Goal: Ask a question: Seek information or help from site administrators or community

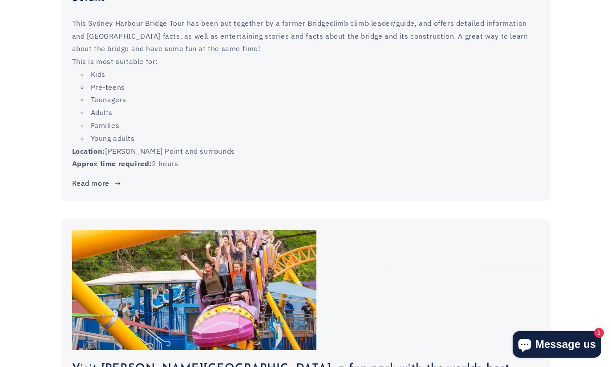
scroll to position [1198, 0]
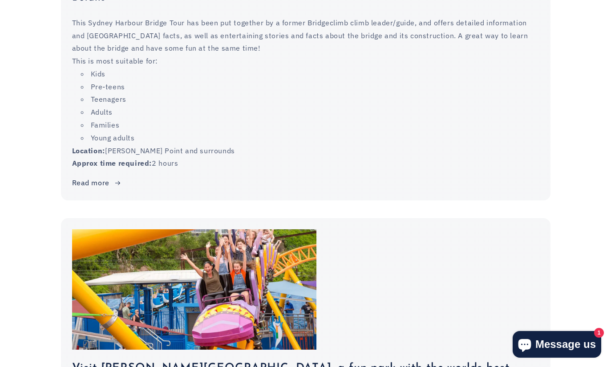
click at [569, 351] on span "Message us" at bounding box center [565, 344] width 60 height 13
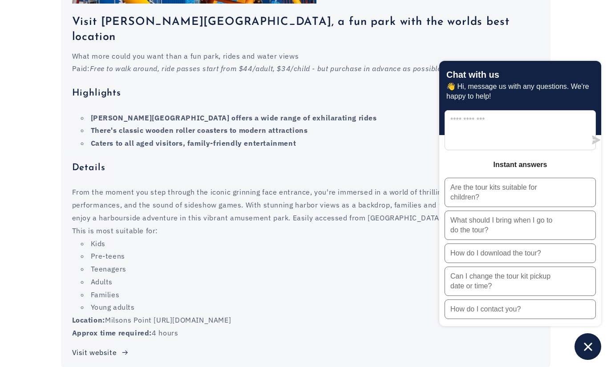
scroll to position [1579, 0]
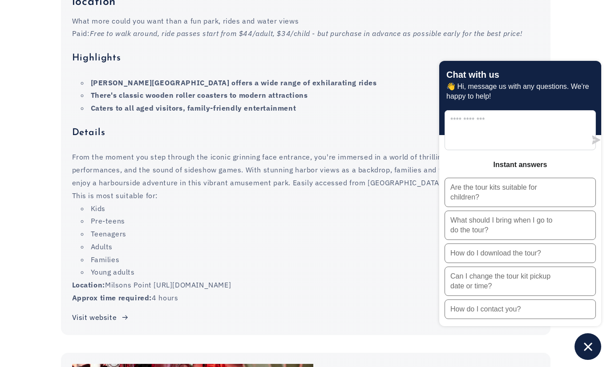
click at [584, 360] on button "Chat window" at bounding box center [587, 347] width 27 height 27
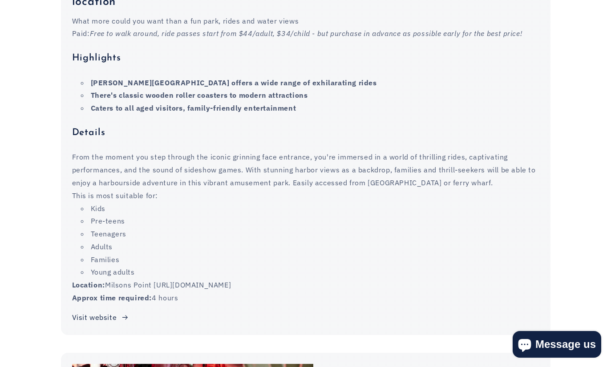
click at [574, 360] on inbox-online-store-chat at bounding box center [557, 345] width 94 height 29
click at [579, 351] on span "Message us" at bounding box center [565, 344] width 60 height 13
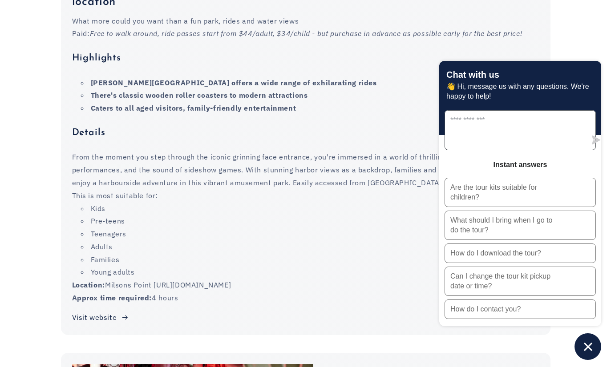
click at [505, 150] on textarea "Message us" at bounding box center [515, 130] width 141 height 39
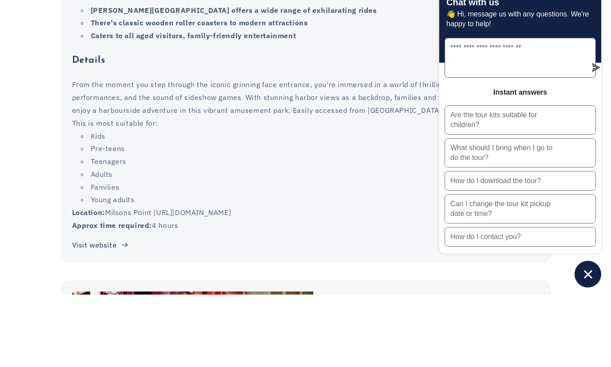
type textarea "**********"
click at [591, 136] on icon "submit" at bounding box center [595, 140] width 9 height 9
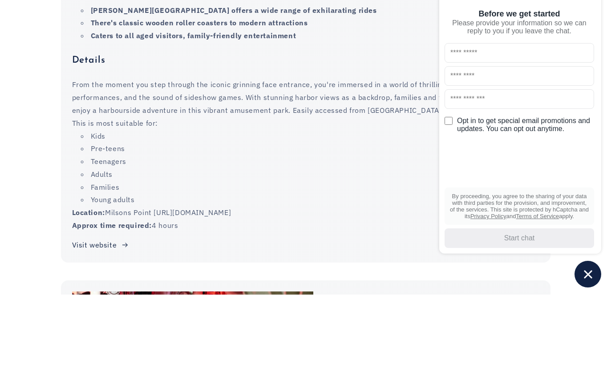
scroll to position [1652, 0]
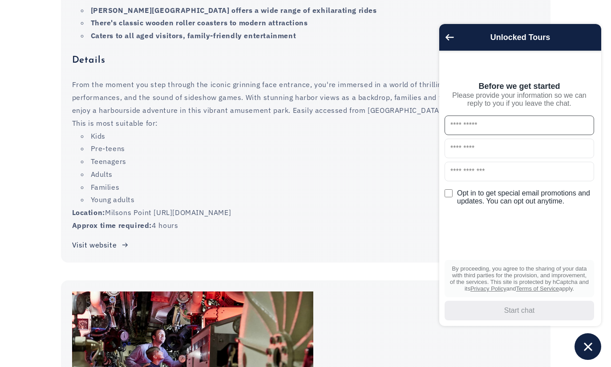
click at [552, 135] on input "text" at bounding box center [518, 126] width 149 height 20
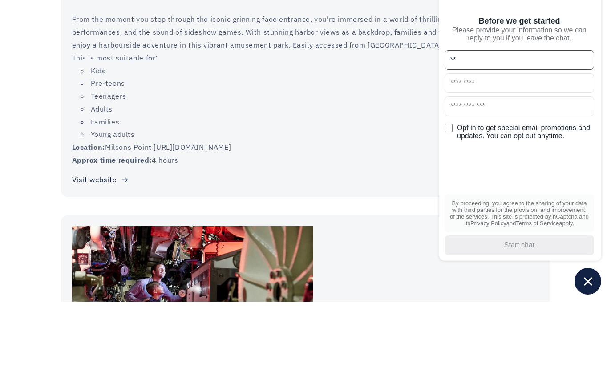
type input "**"
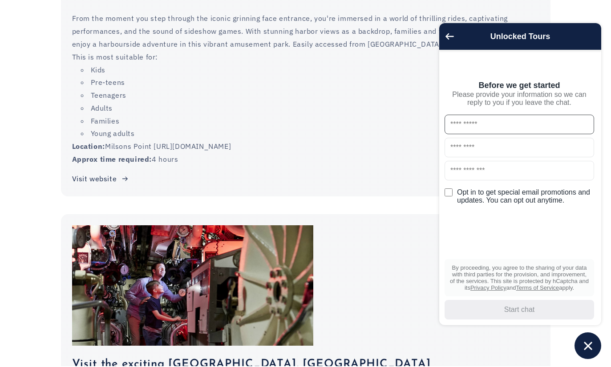
scroll to position [1718, 0]
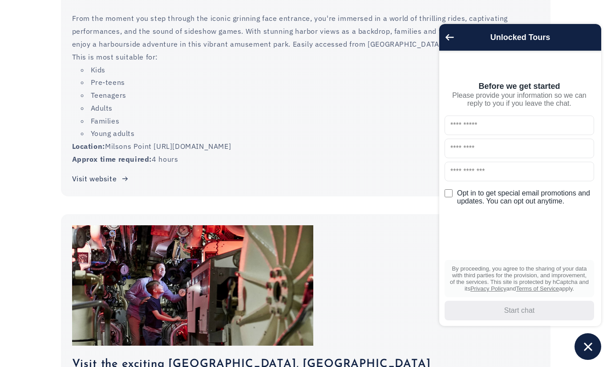
click at [543, 205] on label "Opt in to get special email promotions and updates. You can opt out anytime." at bounding box center [518, 195] width 149 height 20
click at [545, 135] on input "text" at bounding box center [518, 126] width 149 height 20
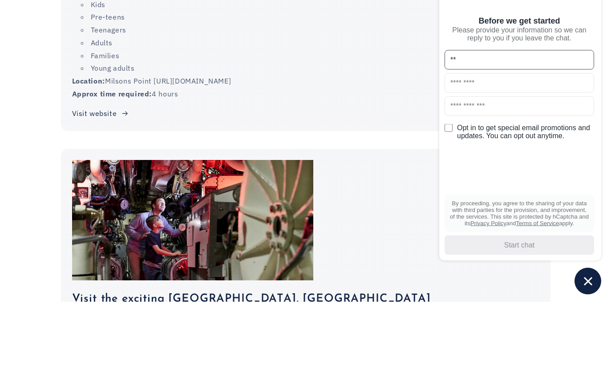
type input "*"
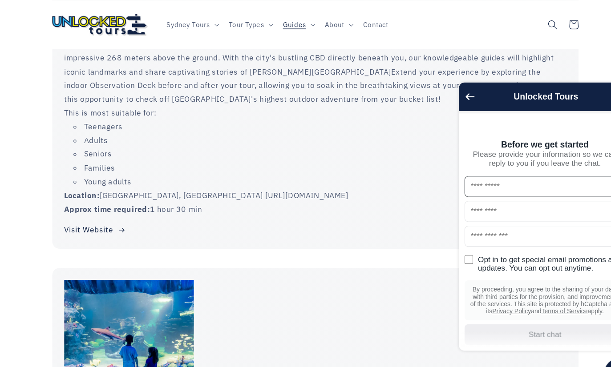
scroll to position [7237, 0]
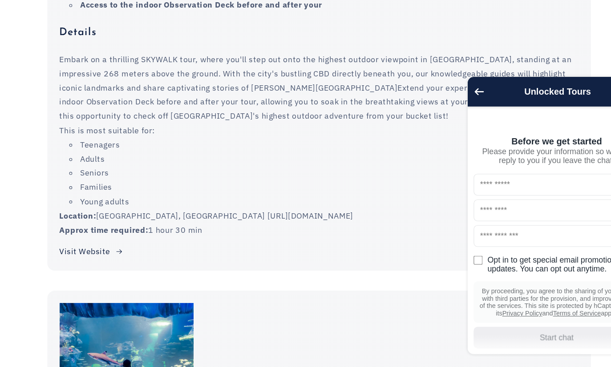
click at [329, 80] on div "Do the Skywalk at [GEOGRAPHIC_DATA] Test yourself to the edge with this high-ri…" at bounding box center [305, 69] width 489 height 364
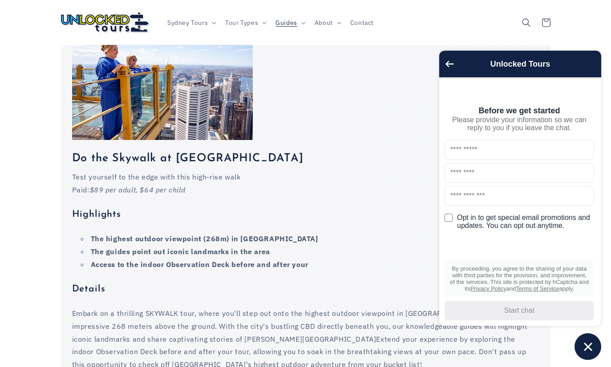
scroll to position [6985, 0]
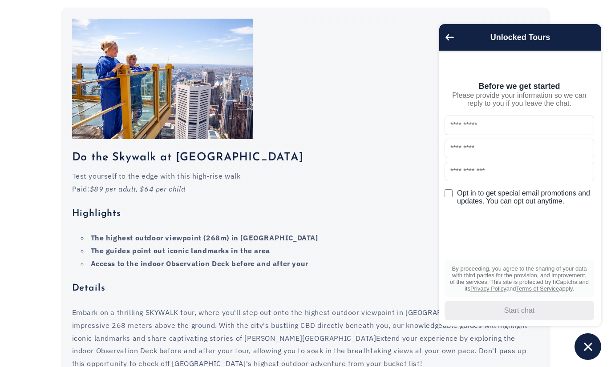
click at [460, 183] on p "Paid: $89 per adult, $64 per child" at bounding box center [305, 189] width 467 height 13
click at [449, 40] on icon "Go back to the main screen" at bounding box center [449, 37] width 8 height 6
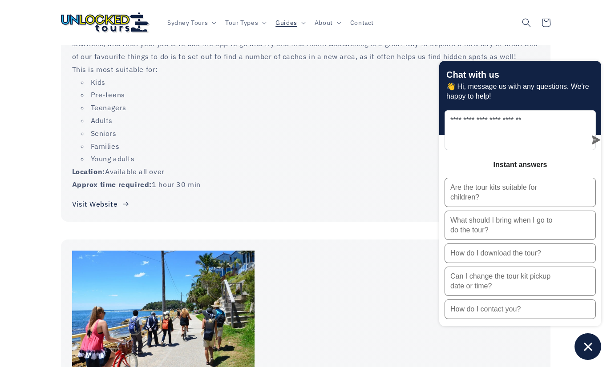
scroll to position [6249, 0]
